Goal: Task Accomplishment & Management: Complete application form

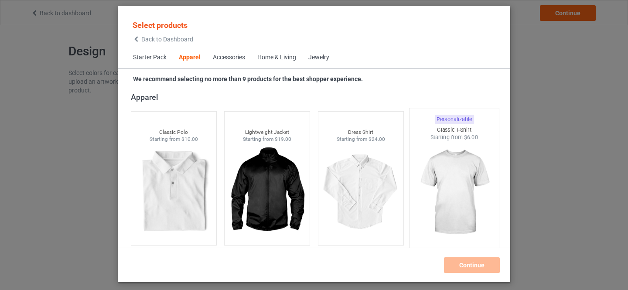
click at [453, 178] on img at bounding box center [454, 192] width 82 height 102
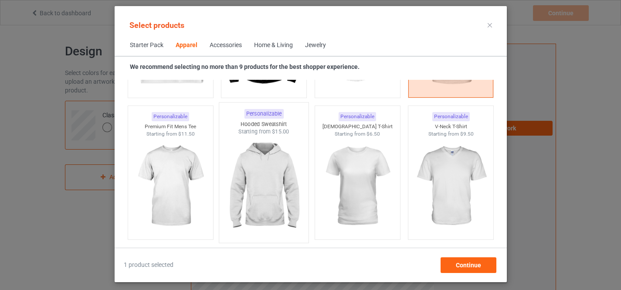
scroll to position [471, 0]
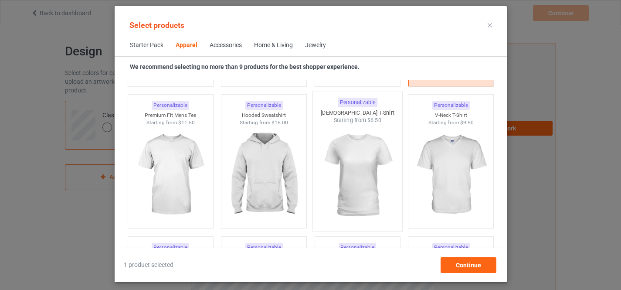
click at [357, 161] on img at bounding box center [358, 175] width 82 height 102
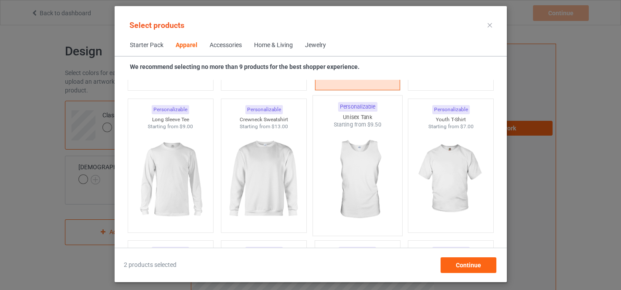
scroll to position [618, 0]
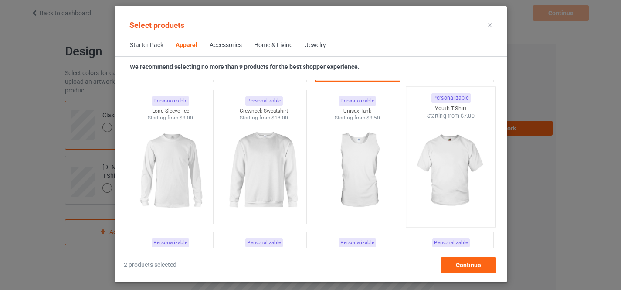
click at [442, 160] on img at bounding box center [451, 171] width 82 height 102
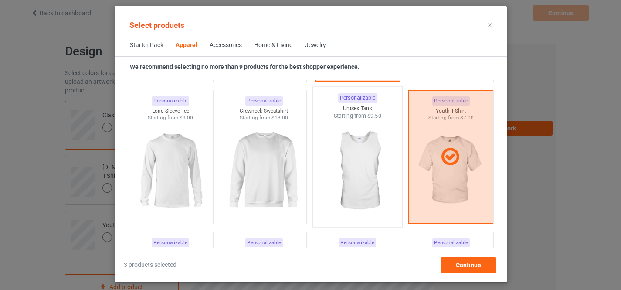
click at [350, 164] on img at bounding box center [358, 171] width 82 height 102
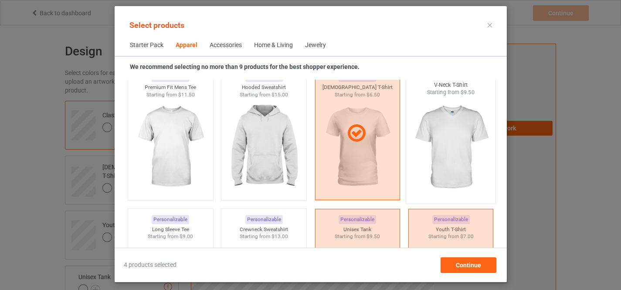
scroll to position [471, 0]
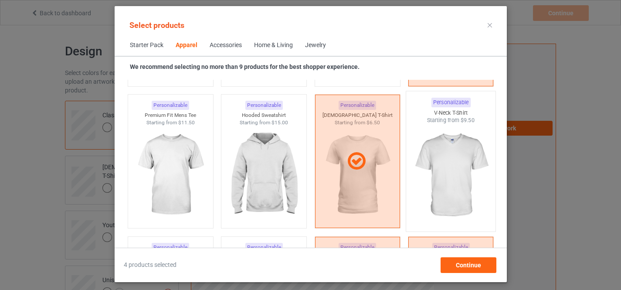
click at [438, 147] on img at bounding box center [451, 175] width 82 height 102
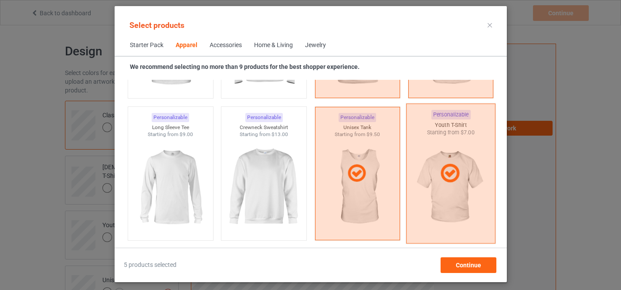
scroll to position [618, 0]
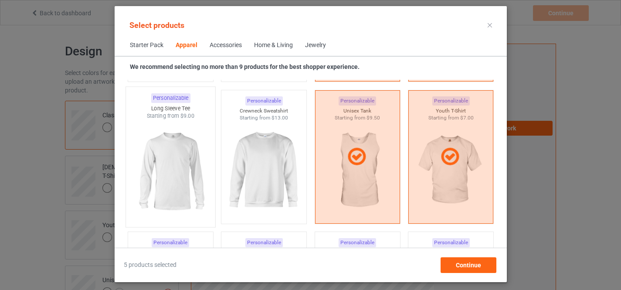
click at [185, 169] on img at bounding box center [170, 171] width 82 height 102
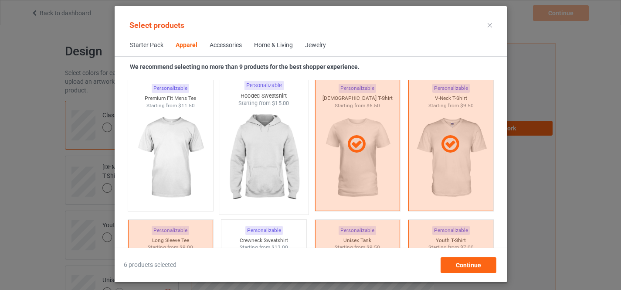
scroll to position [471, 0]
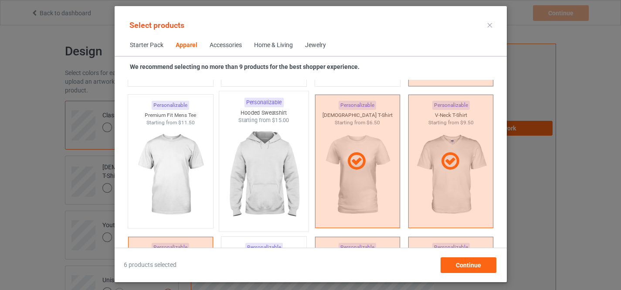
click at [264, 163] on img at bounding box center [264, 175] width 82 height 102
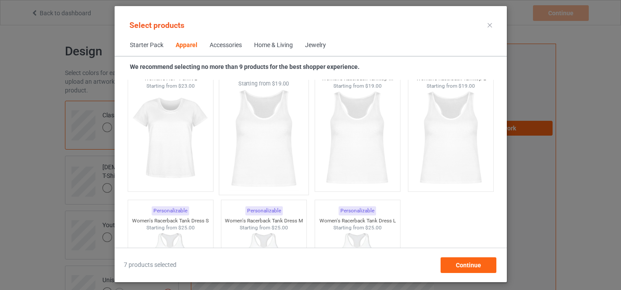
scroll to position [1793, 0]
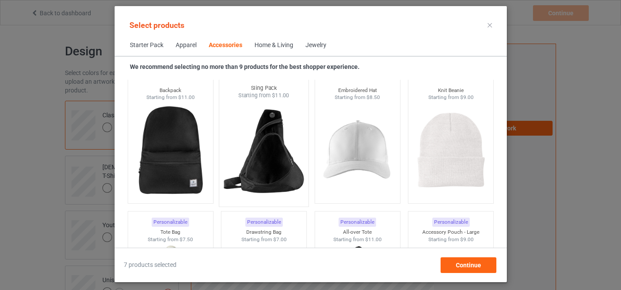
scroll to position [2522, 0]
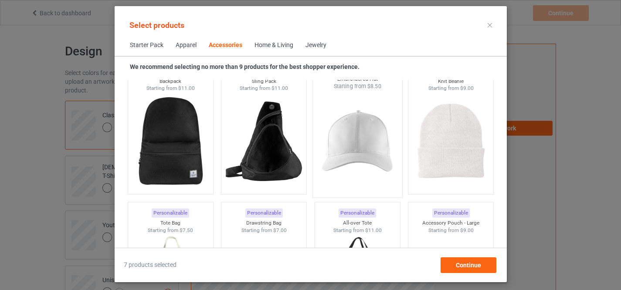
click at [365, 126] on img at bounding box center [358, 141] width 82 height 102
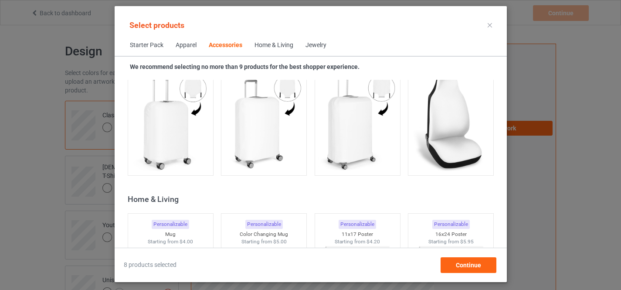
scroll to position [3840, 0]
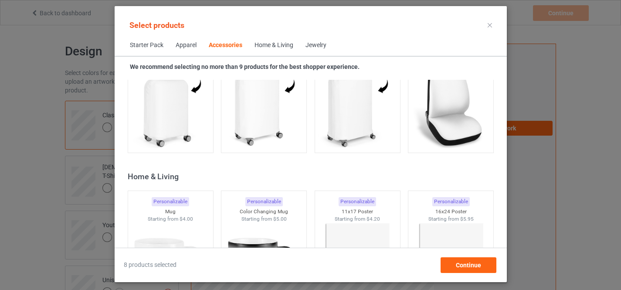
click at [166, 222] on img at bounding box center [170, 271] width 78 height 98
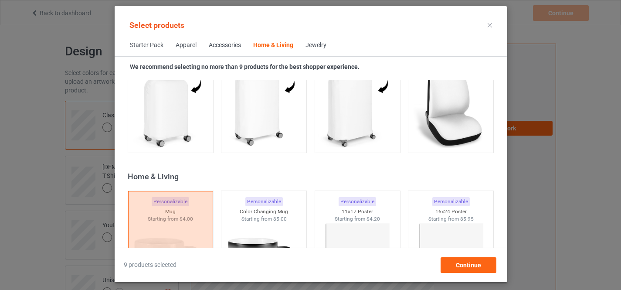
scroll to position [3987, 0]
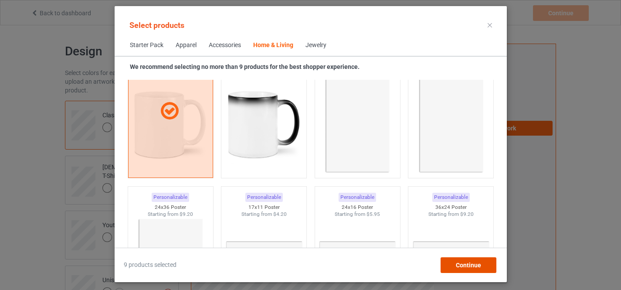
click at [461, 264] on span "Continue" at bounding box center [468, 265] width 25 height 7
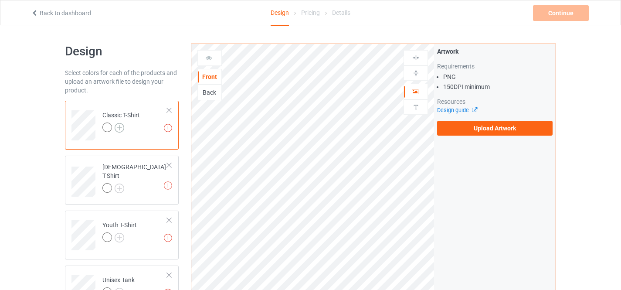
click at [121, 127] on img at bounding box center [120, 128] width 10 height 10
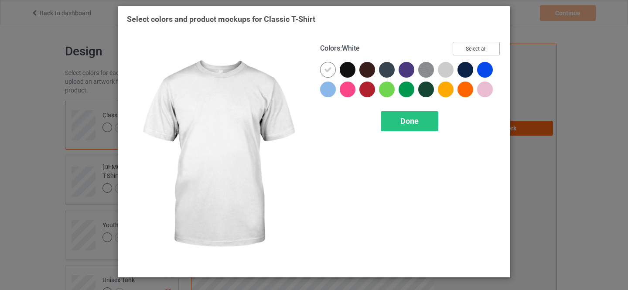
click at [473, 49] on button "Select all" at bounding box center [476, 49] width 47 height 14
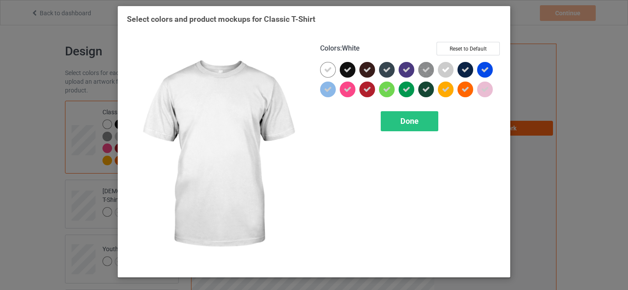
click at [327, 69] on icon at bounding box center [328, 70] width 8 height 8
click at [400, 120] on div "Done" at bounding box center [410, 121] width 58 height 20
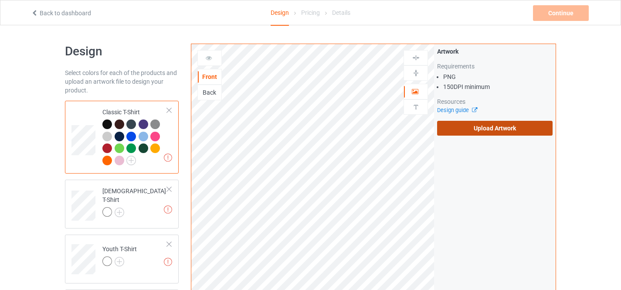
click at [492, 126] on label "Upload Artwork" at bounding box center [495, 128] width 116 height 15
click at [0, 0] on input "Upload Artwork" at bounding box center [0, 0] width 0 height 0
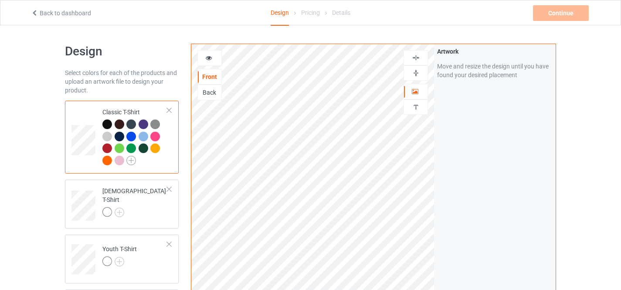
click at [132, 158] on img at bounding box center [131, 161] width 10 height 10
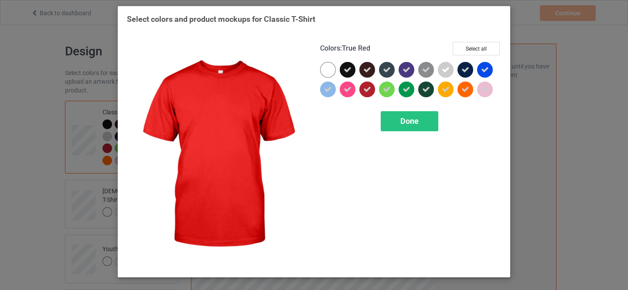
click at [364, 89] on icon at bounding box center [367, 89] width 8 height 8
click at [364, 89] on div at bounding box center [367, 90] width 16 height 16
click at [408, 123] on span "Done" at bounding box center [409, 120] width 18 height 9
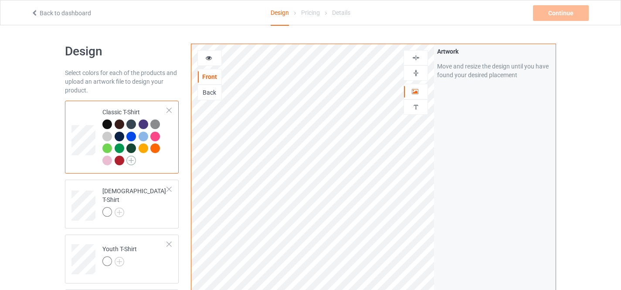
click at [132, 160] on img at bounding box center [131, 161] width 10 height 10
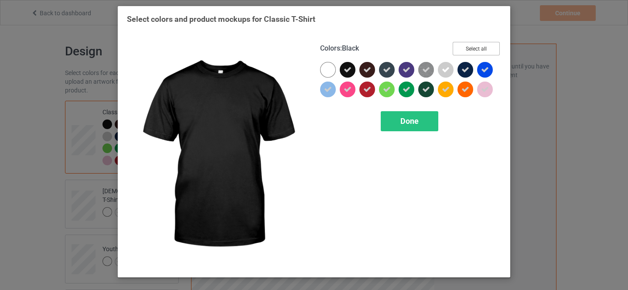
click at [468, 50] on button "Select all" at bounding box center [476, 49] width 47 height 14
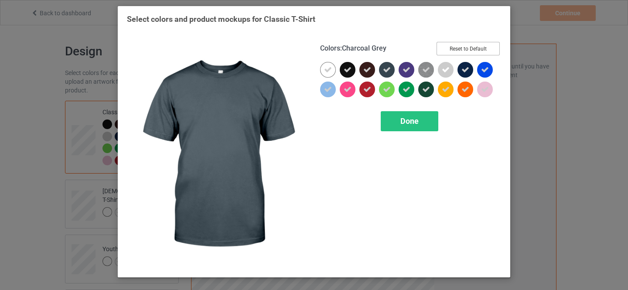
click at [471, 48] on button "Reset to Default" at bounding box center [467, 49] width 63 height 14
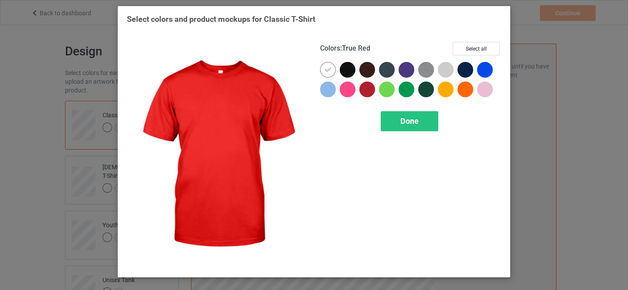
click at [368, 91] on div at bounding box center [367, 90] width 16 height 16
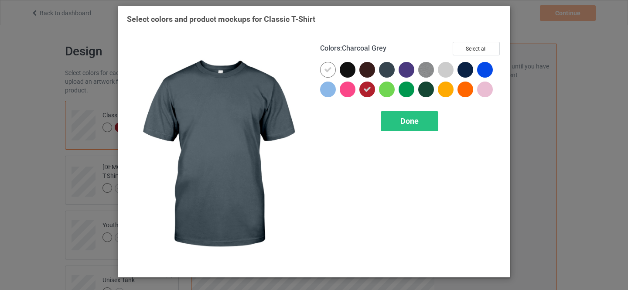
click at [326, 72] on icon at bounding box center [328, 70] width 8 height 8
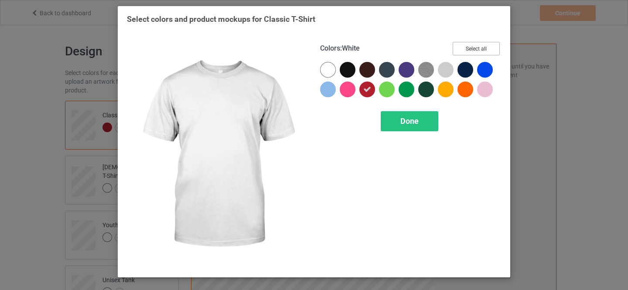
click at [471, 45] on button "Select all" at bounding box center [476, 49] width 47 height 14
click at [403, 122] on span "Done" at bounding box center [409, 120] width 18 height 9
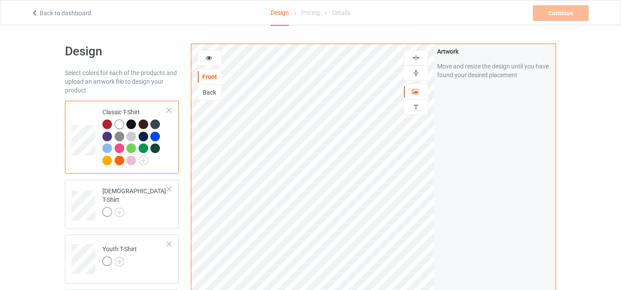
click at [205, 54] on icon at bounding box center [208, 57] width 7 height 6
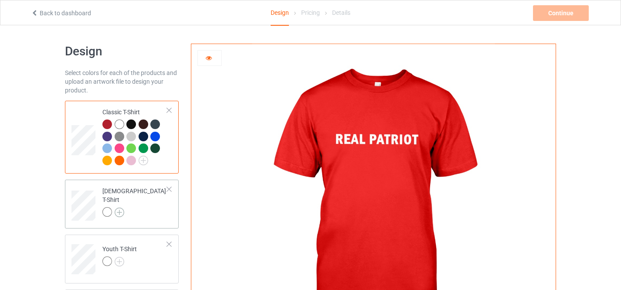
click at [120, 208] on img at bounding box center [120, 213] width 10 height 10
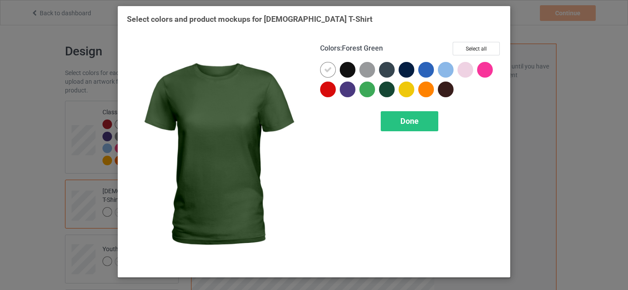
click at [324, 87] on div at bounding box center [328, 90] width 16 height 16
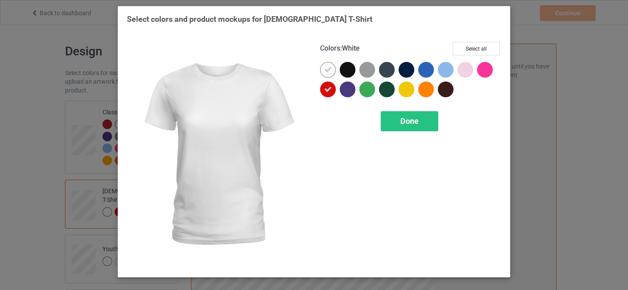
click at [328, 70] on icon at bounding box center [328, 70] width 8 height 8
click at [410, 119] on span "Done" at bounding box center [409, 120] width 18 height 9
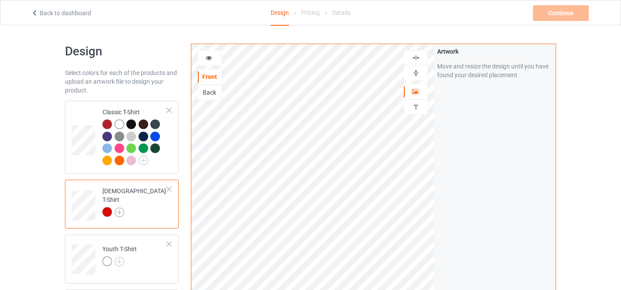
click at [120, 208] on img at bounding box center [120, 213] width 10 height 10
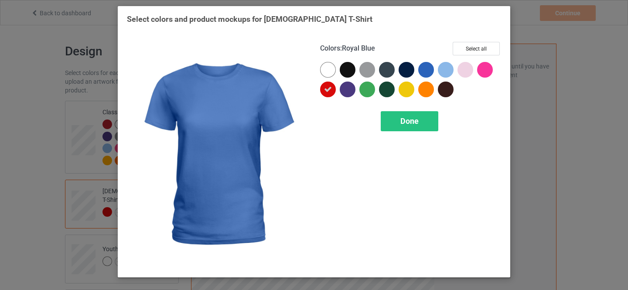
click at [476, 50] on button "Select all" at bounding box center [476, 49] width 47 height 14
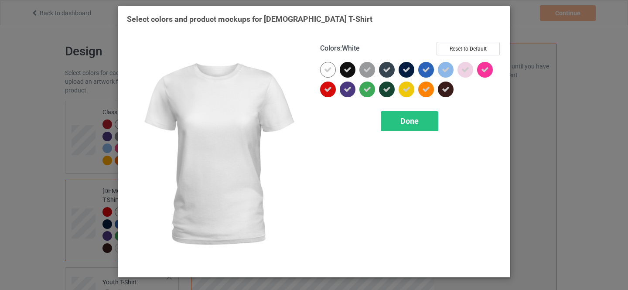
click at [330, 71] on icon at bounding box center [328, 70] width 8 height 8
click at [416, 119] on span "Done" at bounding box center [409, 120] width 18 height 9
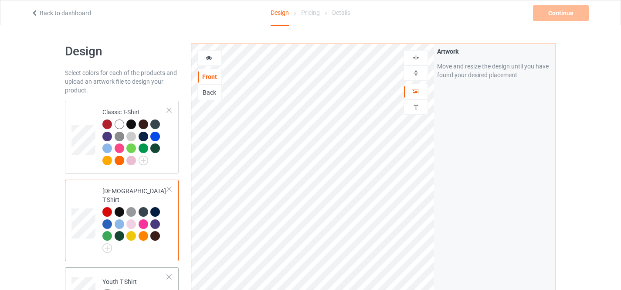
click at [121, 289] on img at bounding box center [120, 294] width 10 height 10
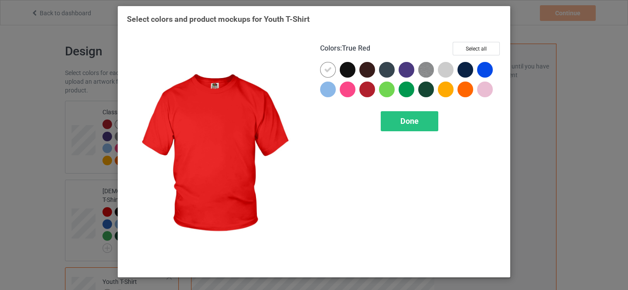
click at [368, 90] on div at bounding box center [367, 90] width 16 height 16
click at [325, 69] on icon at bounding box center [328, 70] width 8 height 8
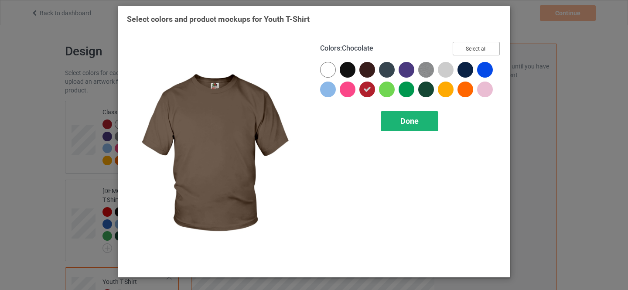
click at [470, 44] on button "Select all" at bounding box center [476, 49] width 47 height 14
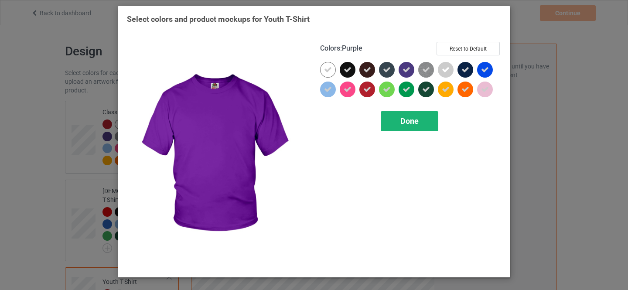
click at [403, 126] on div "Done" at bounding box center [410, 121] width 58 height 20
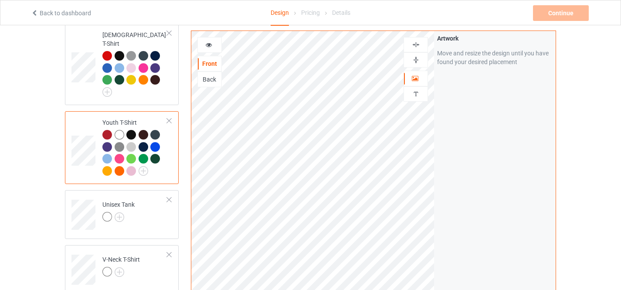
scroll to position [174, 0]
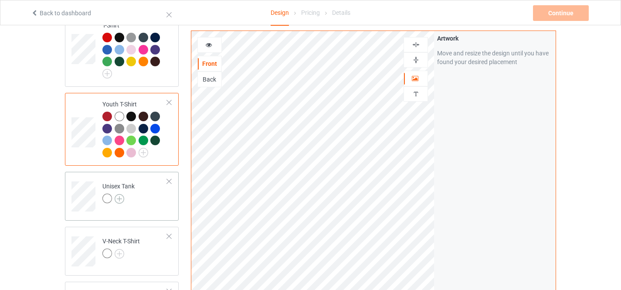
click at [119, 194] on img at bounding box center [120, 199] width 10 height 10
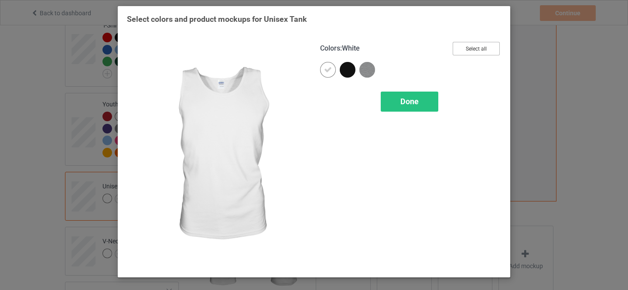
click at [470, 48] on button "Select all" at bounding box center [476, 49] width 47 height 14
click at [403, 99] on span "Done" at bounding box center [409, 101] width 18 height 9
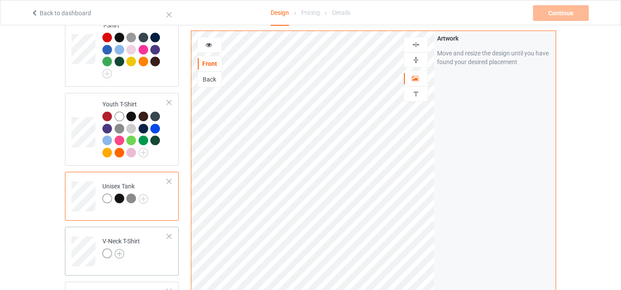
click at [120, 249] on img at bounding box center [120, 254] width 10 height 10
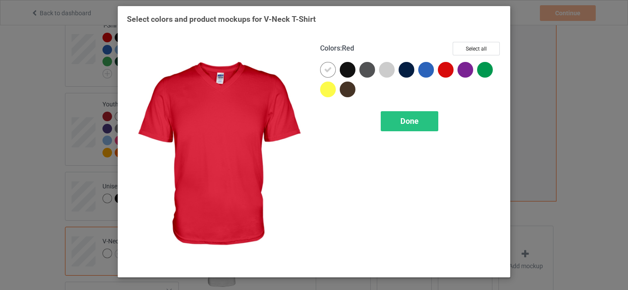
click at [447, 71] on div at bounding box center [446, 70] width 16 height 16
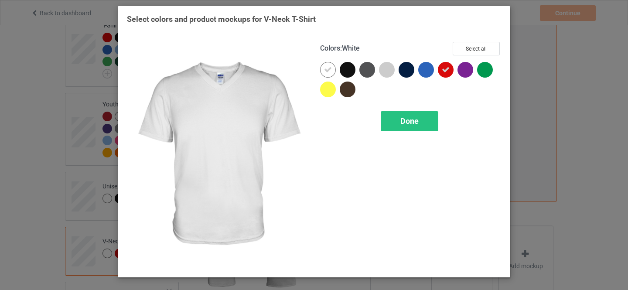
click at [329, 69] on icon at bounding box center [328, 70] width 8 height 8
click at [474, 48] on button "Select all" at bounding box center [476, 49] width 47 height 14
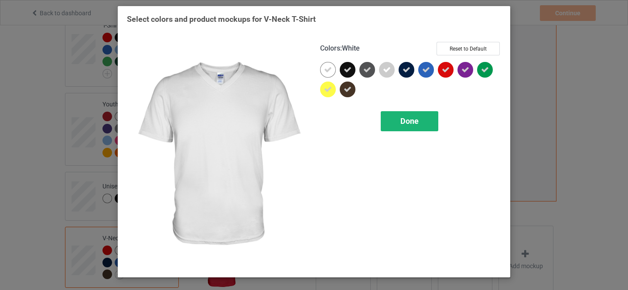
click at [329, 68] on icon at bounding box center [328, 70] width 8 height 8
click at [405, 121] on span "Done" at bounding box center [409, 120] width 18 height 9
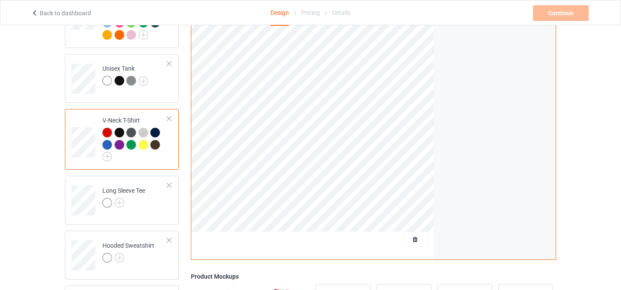
scroll to position [305, 0]
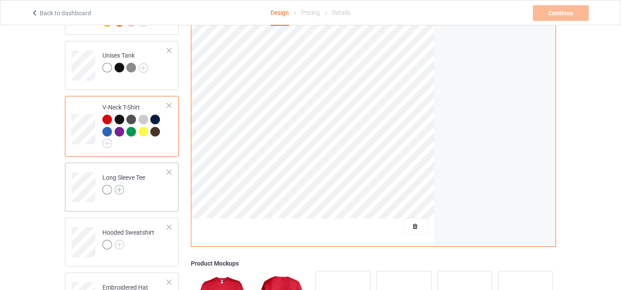
click at [120, 185] on img at bounding box center [120, 190] width 10 height 10
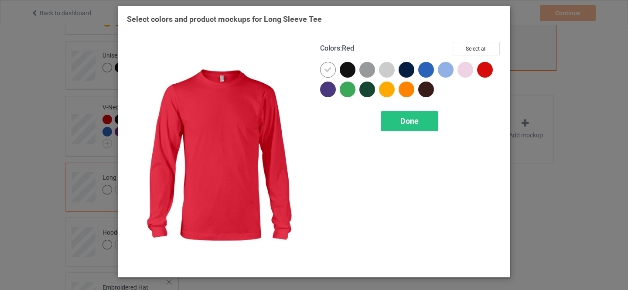
click at [486, 70] on div at bounding box center [485, 70] width 16 height 16
click at [476, 47] on button "Select all" at bounding box center [476, 49] width 47 height 14
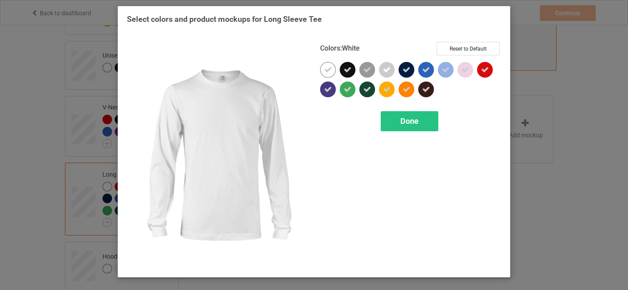
click at [327, 68] on icon at bounding box center [328, 70] width 8 height 8
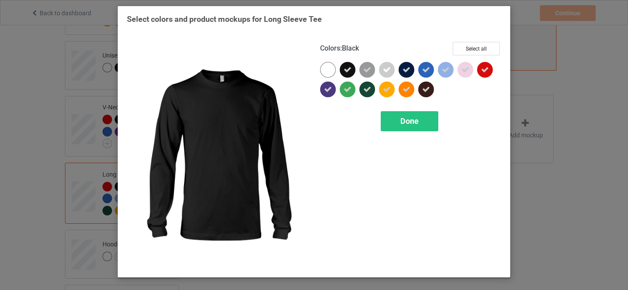
click at [399, 119] on div "Done" at bounding box center [410, 121] width 58 height 20
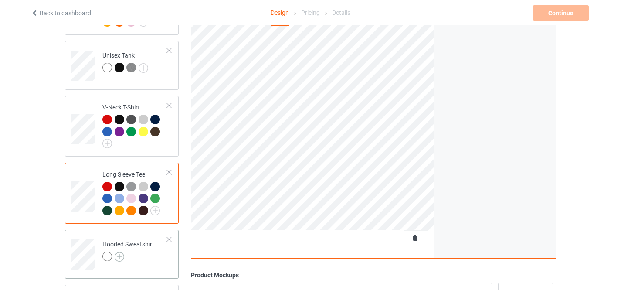
click at [119, 252] on img at bounding box center [120, 257] width 10 height 10
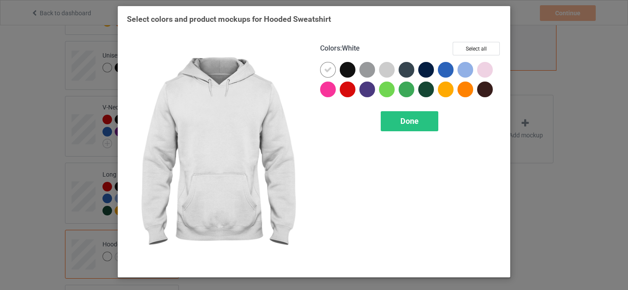
click at [346, 90] on div at bounding box center [348, 90] width 16 height 16
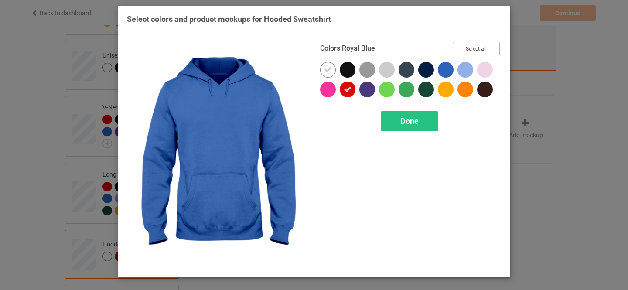
click at [475, 47] on button "Select all" at bounding box center [476, 49] width 47 height 14
click at [327, 70] on icon at bounding box center [328, 70] width 8 height 8
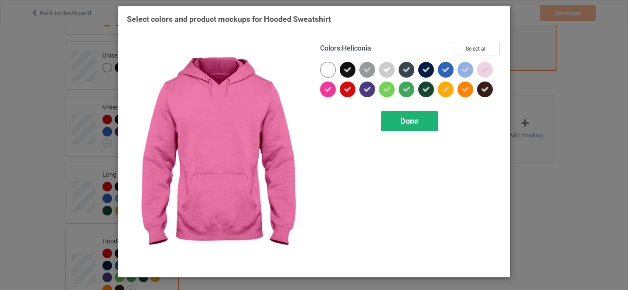
click at [405, 122] on span "Done" at bounding box center [409, 120] width 18 height 9
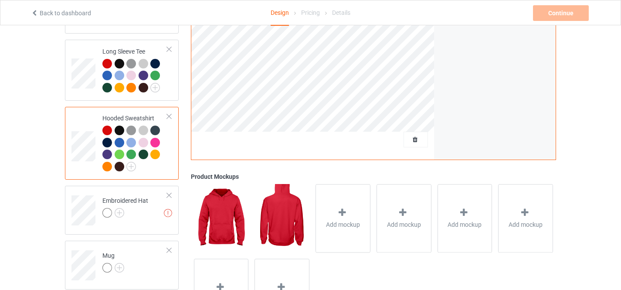
scroll to position [481, 0]
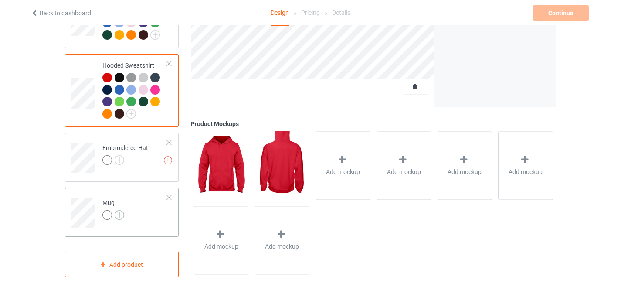
click at [118, 210] on img at bounding box center [120, 215] width 10 height 10
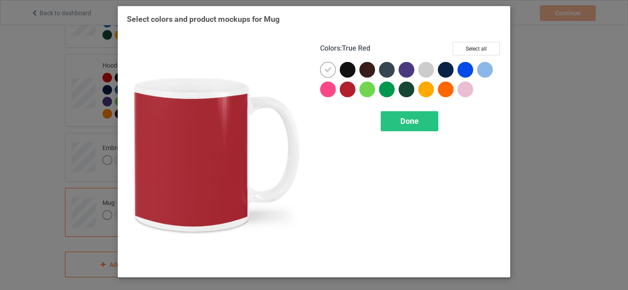
click at [348, 88] on div at bounding box center [348, 90] width 16 height 16
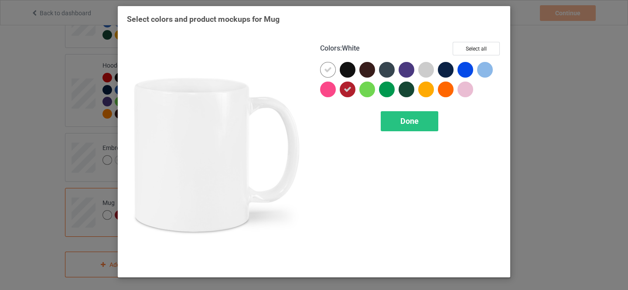
click at [329, 68] on icon at bounding box center [328, 70] width 8 height 8
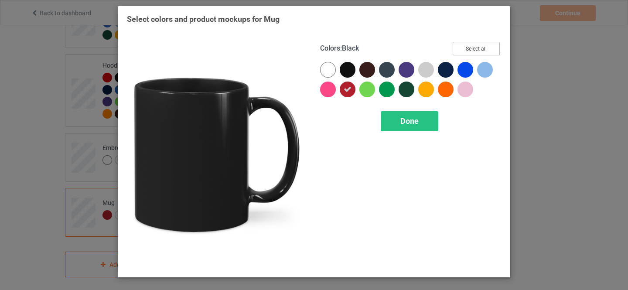
click at [470, 47] on button "Select all" at bounding box center [476, 49] width 47 height 14
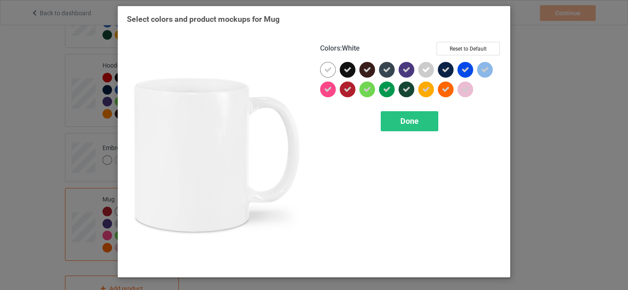
click at [325, 72] on icon at bounding box center [328, 70] width 8 height 8
click at [409, 124] on span "Done" at bounding box center [409, 120] width 18 height 9
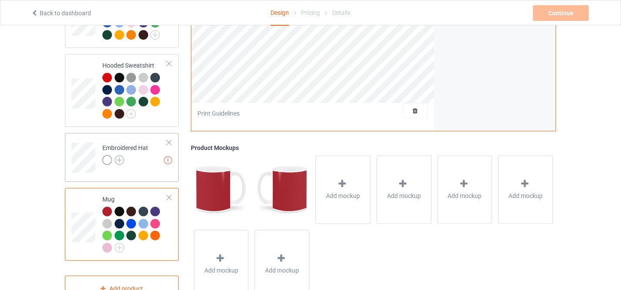
click at [118, 155] on img at bounding box center [120, 160] width 10 height 10
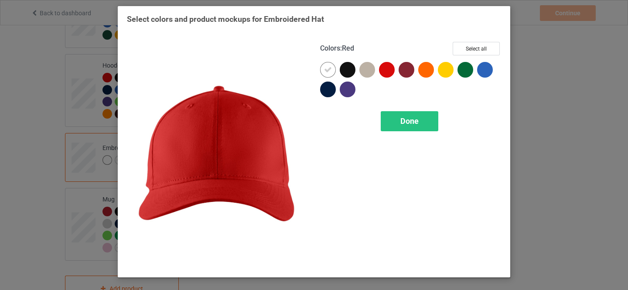
click at [389, 71] on div at bounding box center [387, 70] width 16 height 16
click at [465, 48] on button "Select all" at bounding box center [476, 49] width 47 height 14
click at [327, 71] on icon at bounding box center [328, 70] width 8 height 8
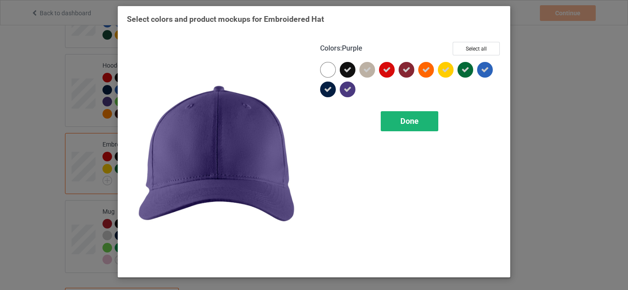
click at [410, 123] on span "Done" at bounding box center [409, 120] width 18 height 9
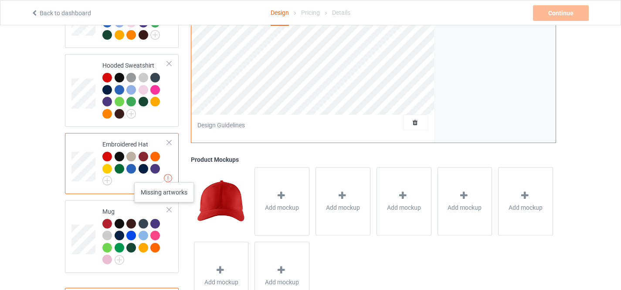
scroll to position [176, 0]
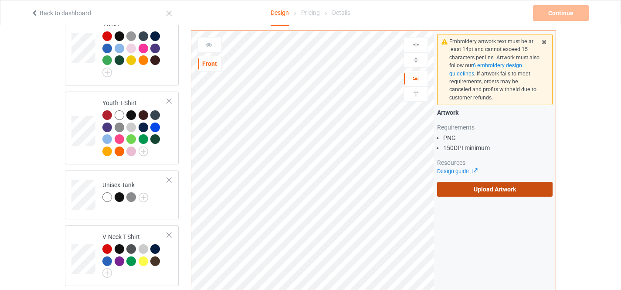
click at [479, 186] on label "Upload Artwork" at bounding box center [495, 189] width 116 height 15
click at [0, 0] on input "Upload Artwork" at bounding box center [0, 0] width 0 height 0
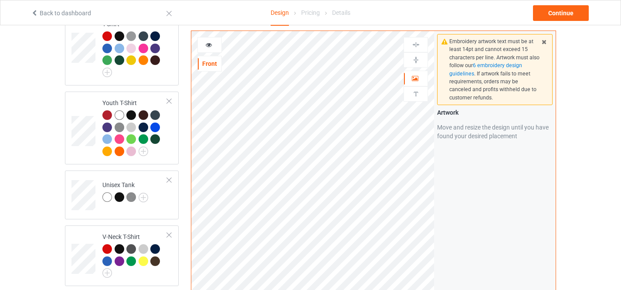
click at [213, 43] on div at bounding box center [210, 45] width 24 height 9
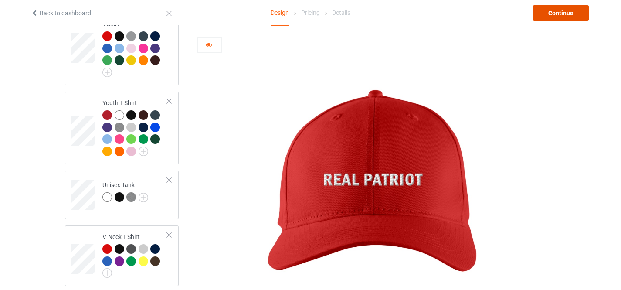
click at [557, 12] on div "Continue" at bounding box center [561, 13] width 56 height 16
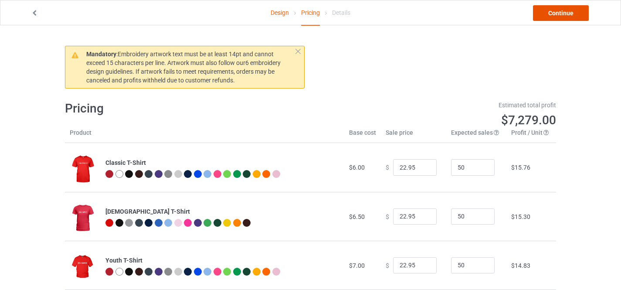
click at [560, 14] on link "Continue" at bounding box center [561, 13] width 56 height 16
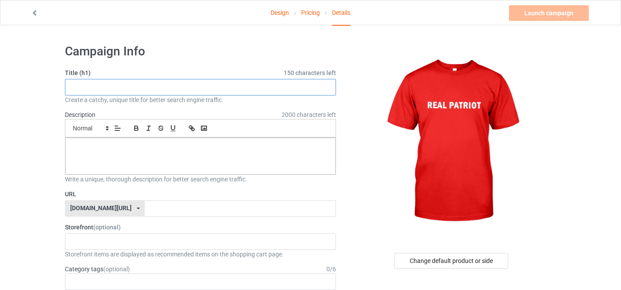
click at [134, 84] on input "text" at bounding box center [200, 87] width 271 height 17
type input "Real Patriot"
click at [150, 208] on input "text" at bounding box center [240, 208] width 191 height 17
paste input "Real Patriot"
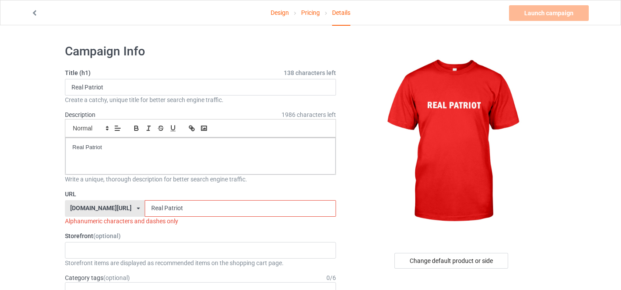
click at [105, 205] on div "[DOMAIN_NAME][URL]" at bounding box center [100, 208] width 61 height 6
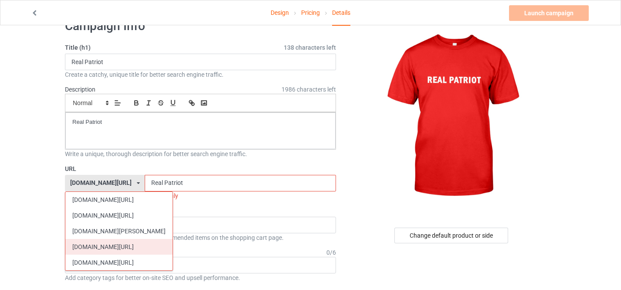
scroll to position [44, 0]
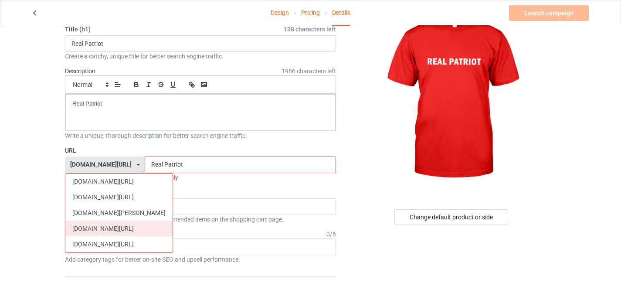
click at [111, 227] on div "[DOMAIN_NAME][URL]" at bounding box center [118, 229] width 107 height 16
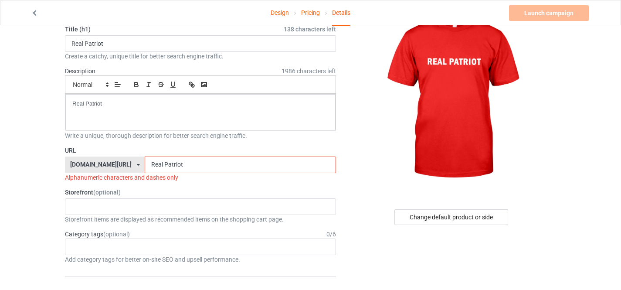
click at [231, 157] on input "Real Patriot" at bounding box center [240, 165] width 191 height 17
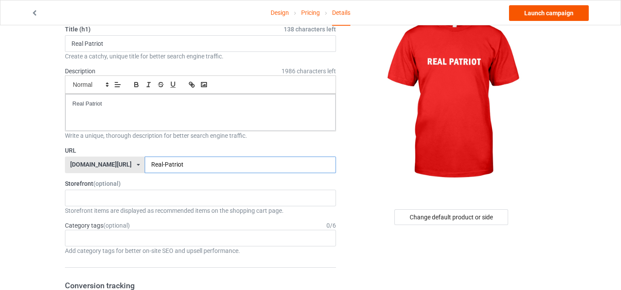
type input "Real-Patriot"
click at [559, 12] on link "Launch campaign" at bounding box center [549, 13] width 80 height 16
